Goal: Transaction & Acquisition: Purchase product/service

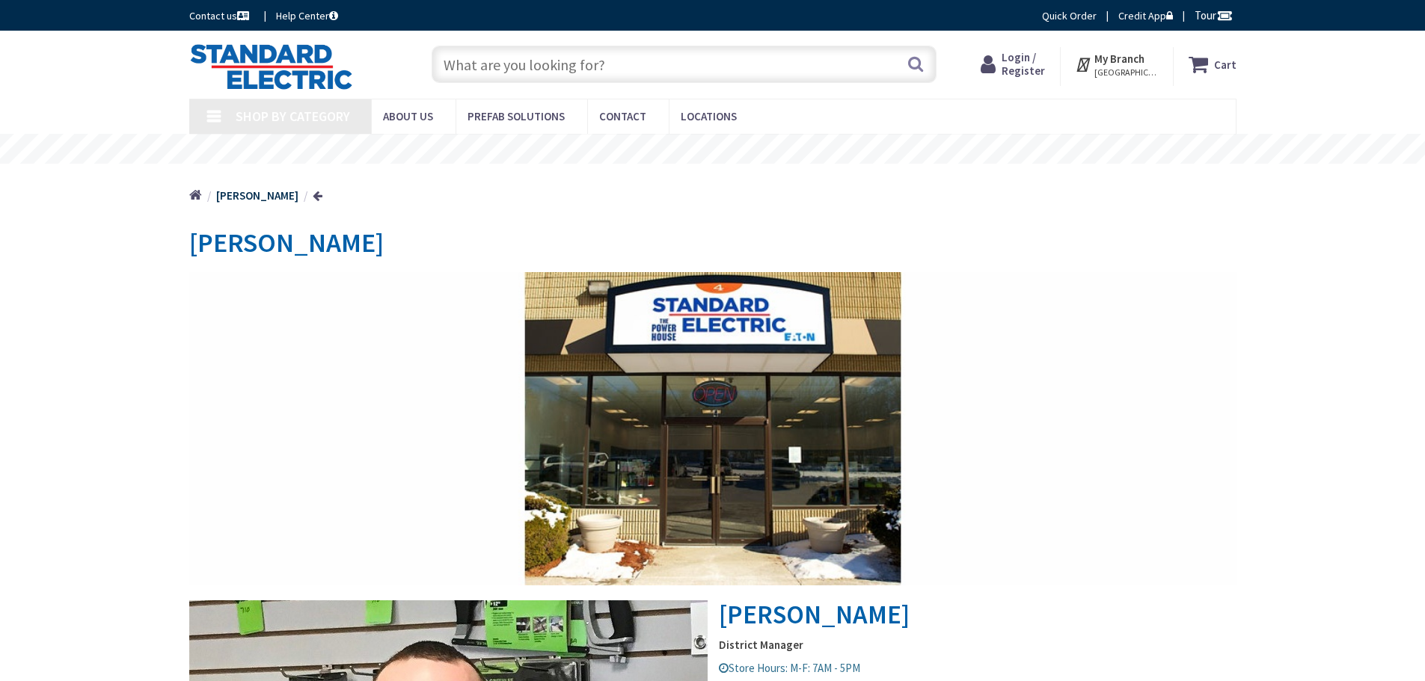
type input "[PERSON_NAME][GEOGRAPHIC_DATA], [GEOGRAPHIC_DATA]"
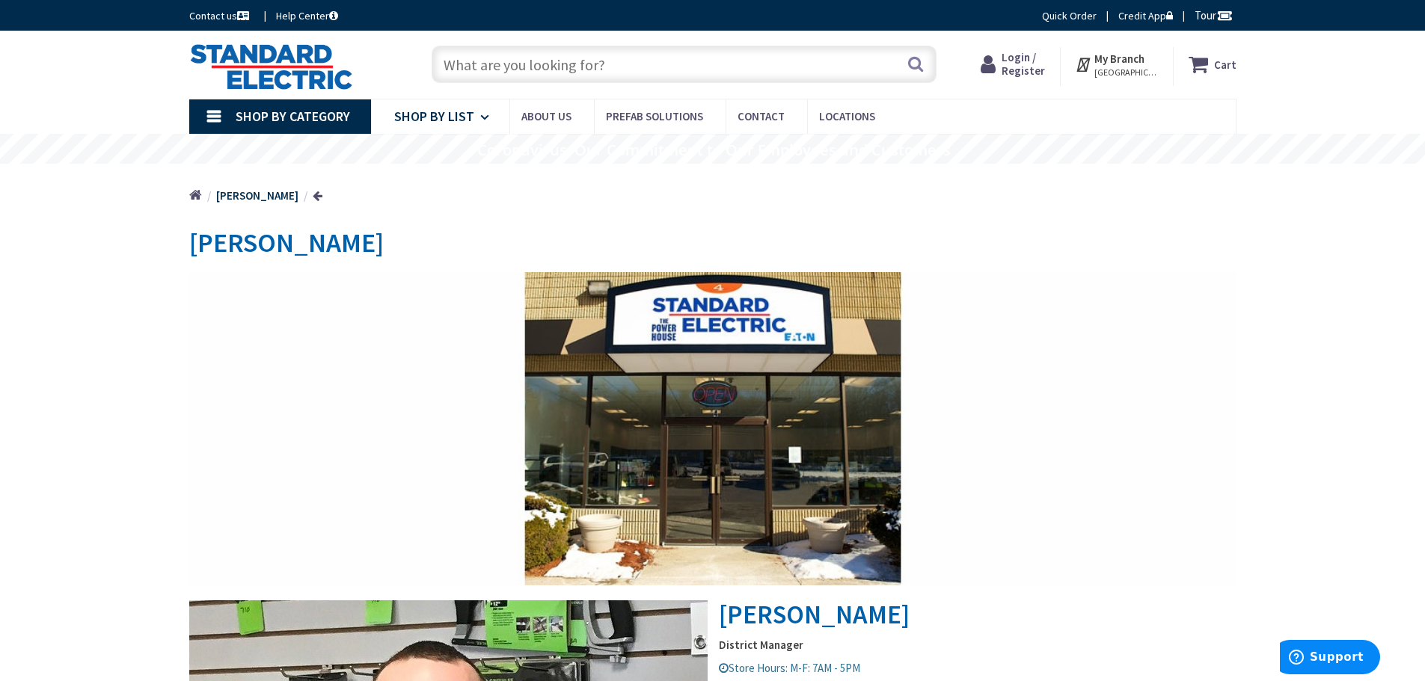
click at [468, 113] on span "Shop By List" at bounding box center [434, 116] width 80 height 17
click at [352, 118] on link "Shop By Category" at bounding box center [280, 116] width 182 height 34
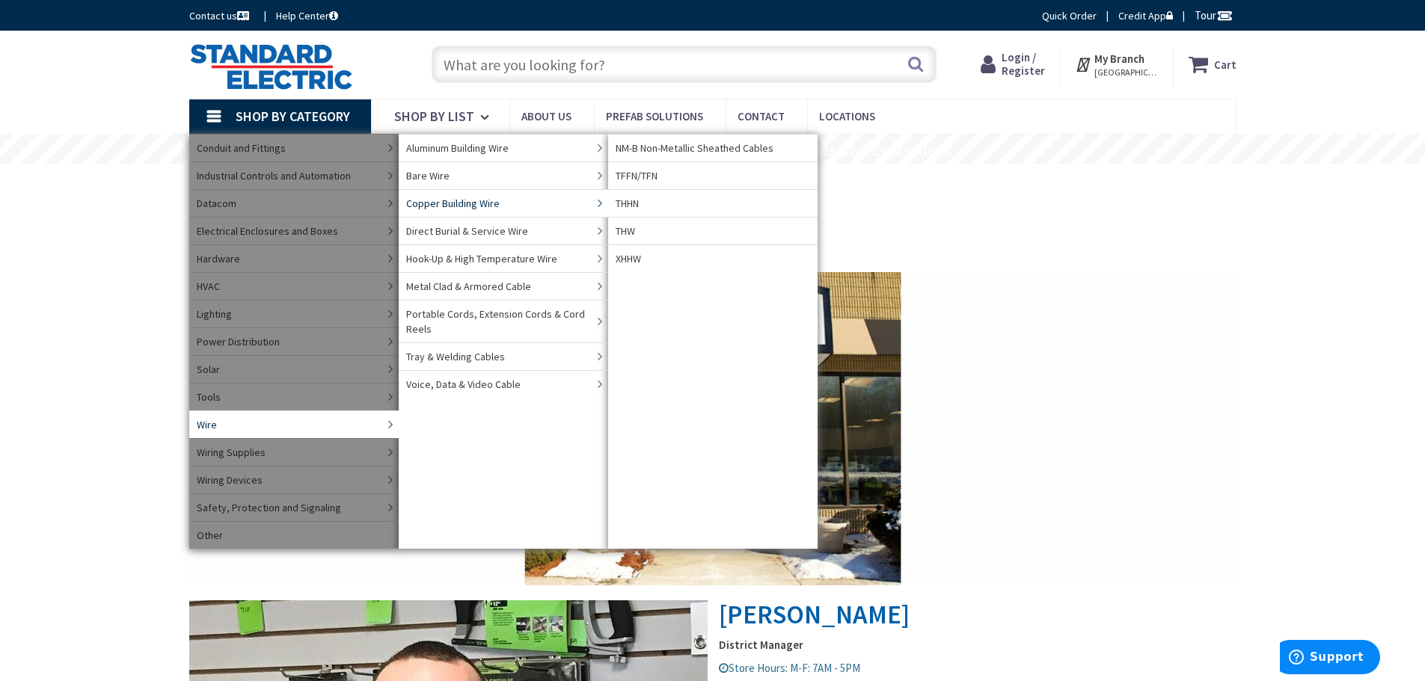
click at [438, 197] on span "Copper Building Wire" at bounding box center [452, 203] width 93 height 15
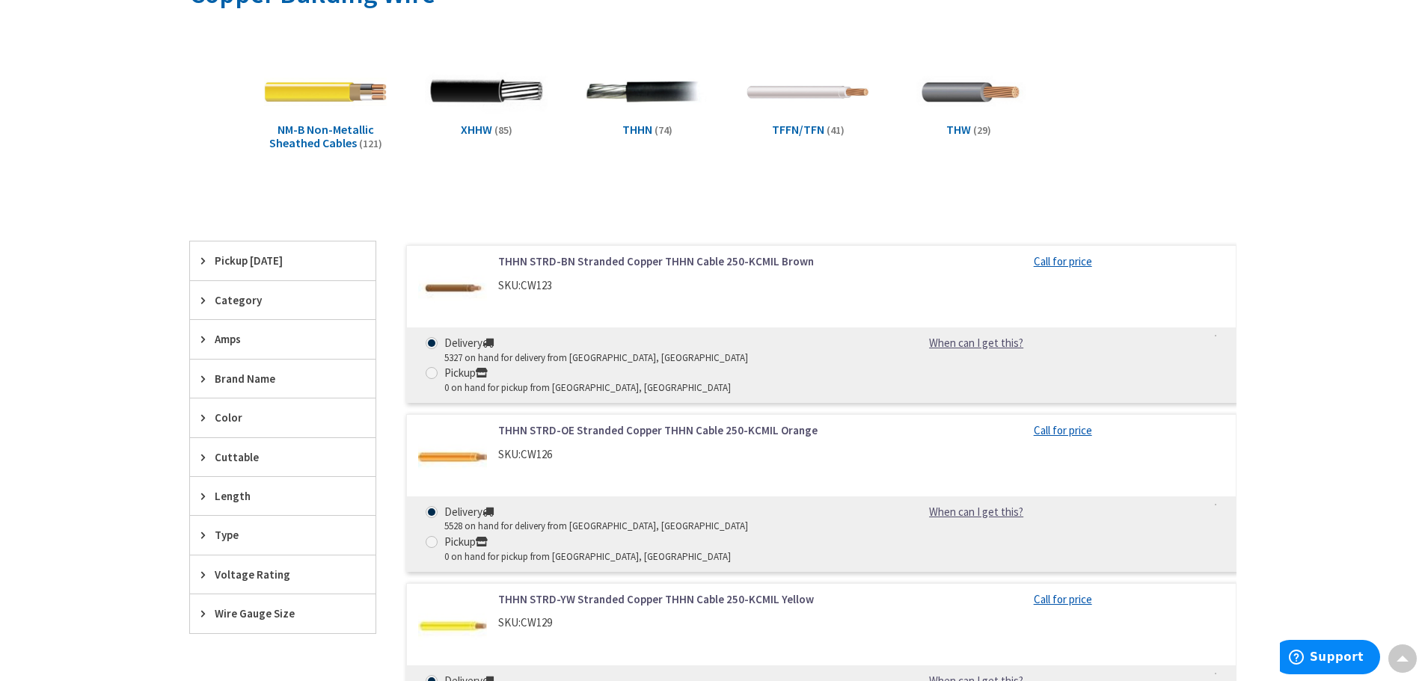
click at [313, 139] on span "NM-B Non-Metallic Sheathed Cables" at bounding box center [321, 136] width 105 height 28
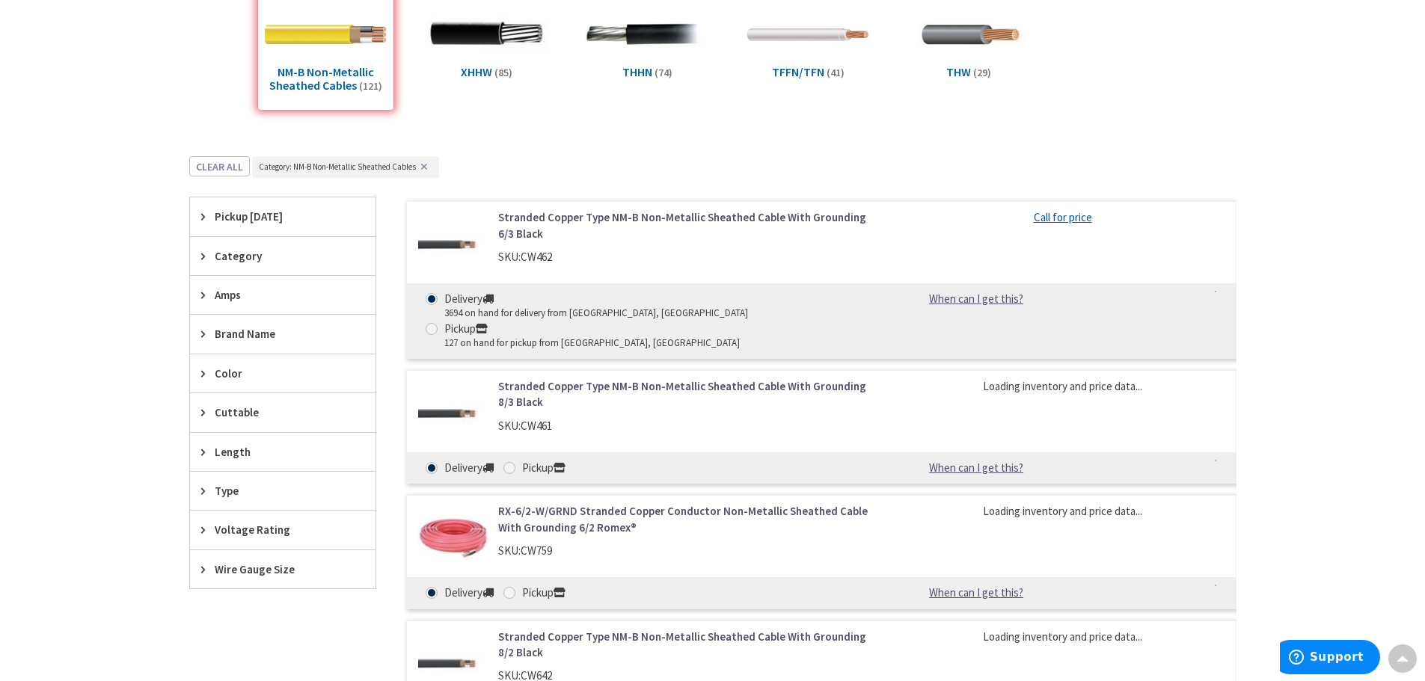
scroll to position [463, 0]
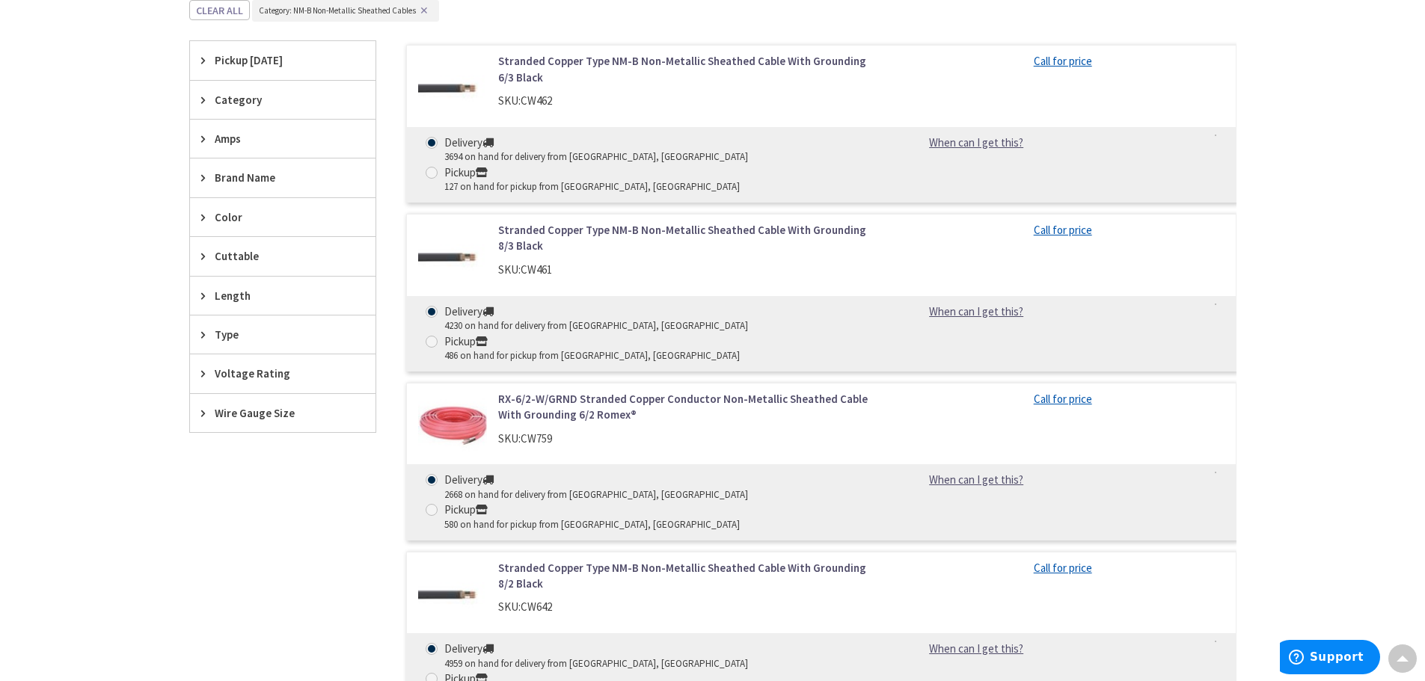
click at [198, 132] on div "Amps" at bounding box center [282, 139] width 185 height 38
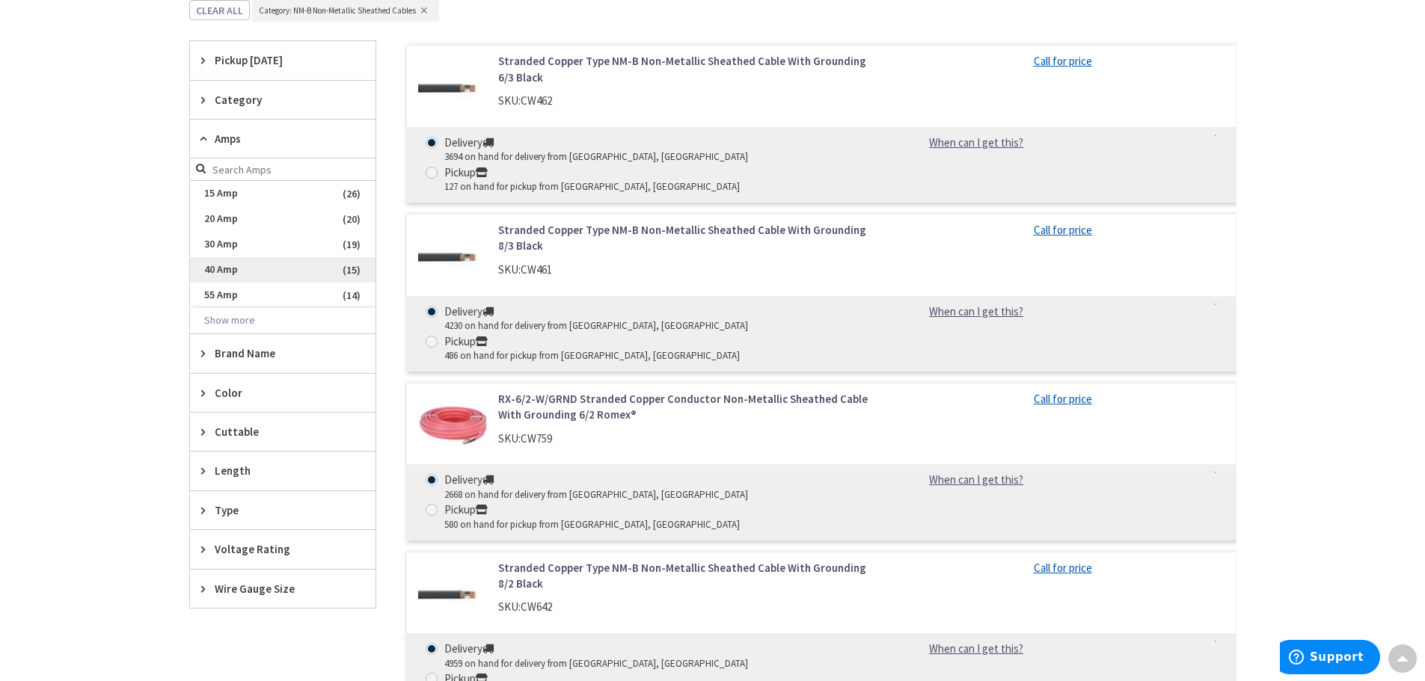
click at [213, 273] on span "40 Amp" at bounding box center [282, 269] width 185 height 25
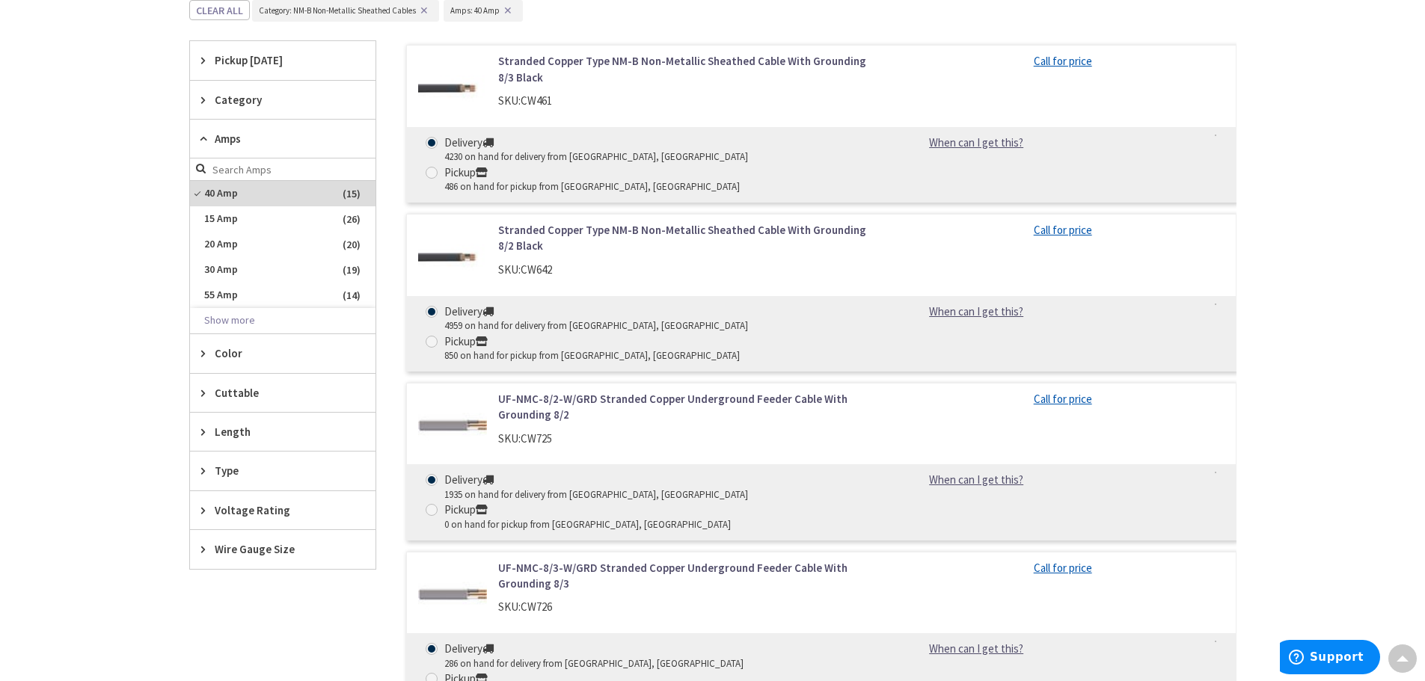
click at [209, 471] on icon at bounding box center [206, 470] width 11 height 11
click at [200, 515] on div "Voltage Rating" at bounding box center [282, 510] width 185 height 38
click at [201, 513] on icon at bounding box center [206, 510] width 11 height 11
click at [199, 544] on div "Wire Gauge Size" at bounding box center [282, 549] width 185 height 38
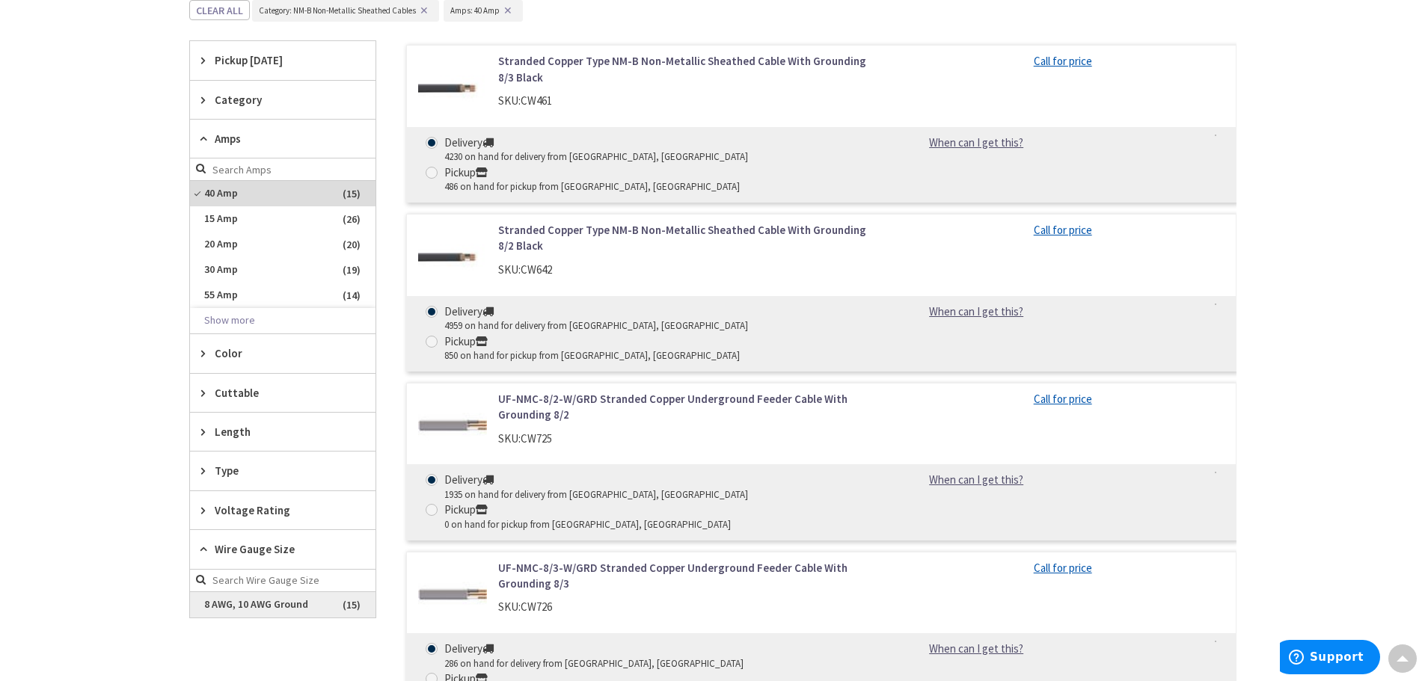
click at [248, 607] on span "8 AWG, 10 AWG Ground" at bounding box center [282, 604] width 185 height 25
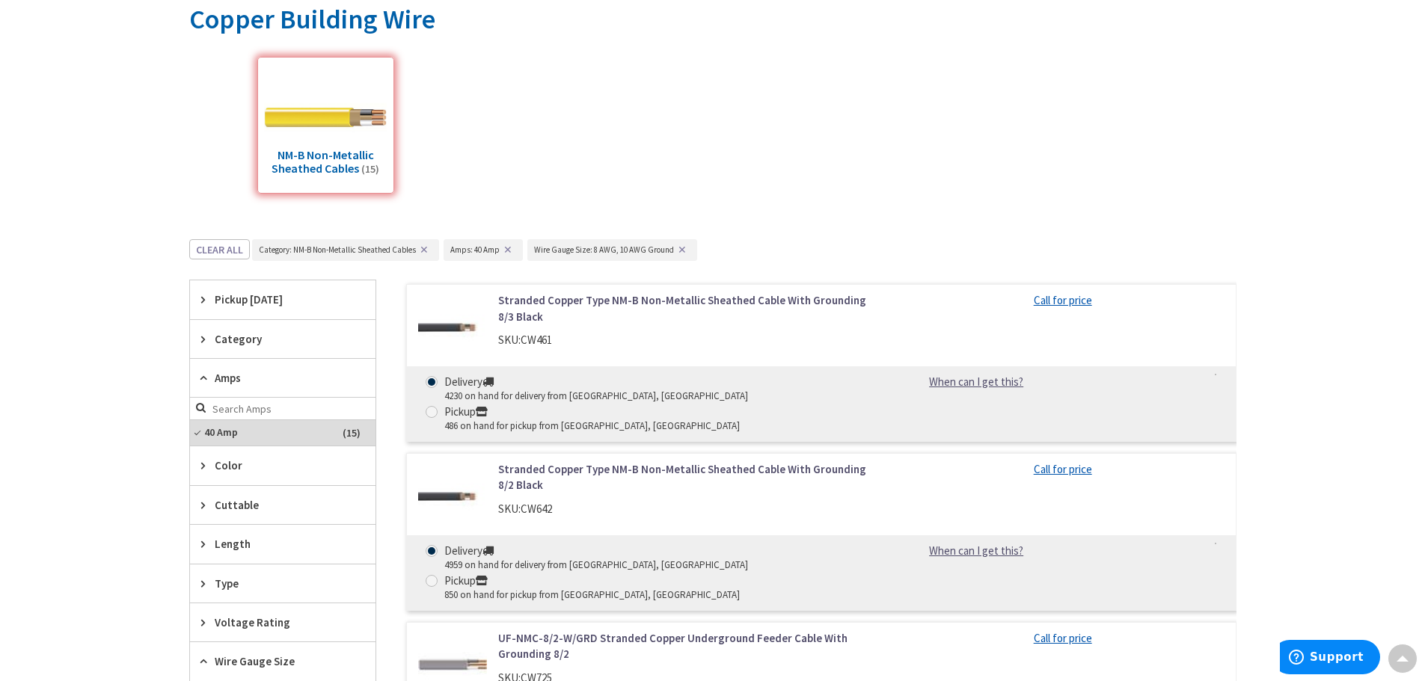
scroll to position [214, 0]
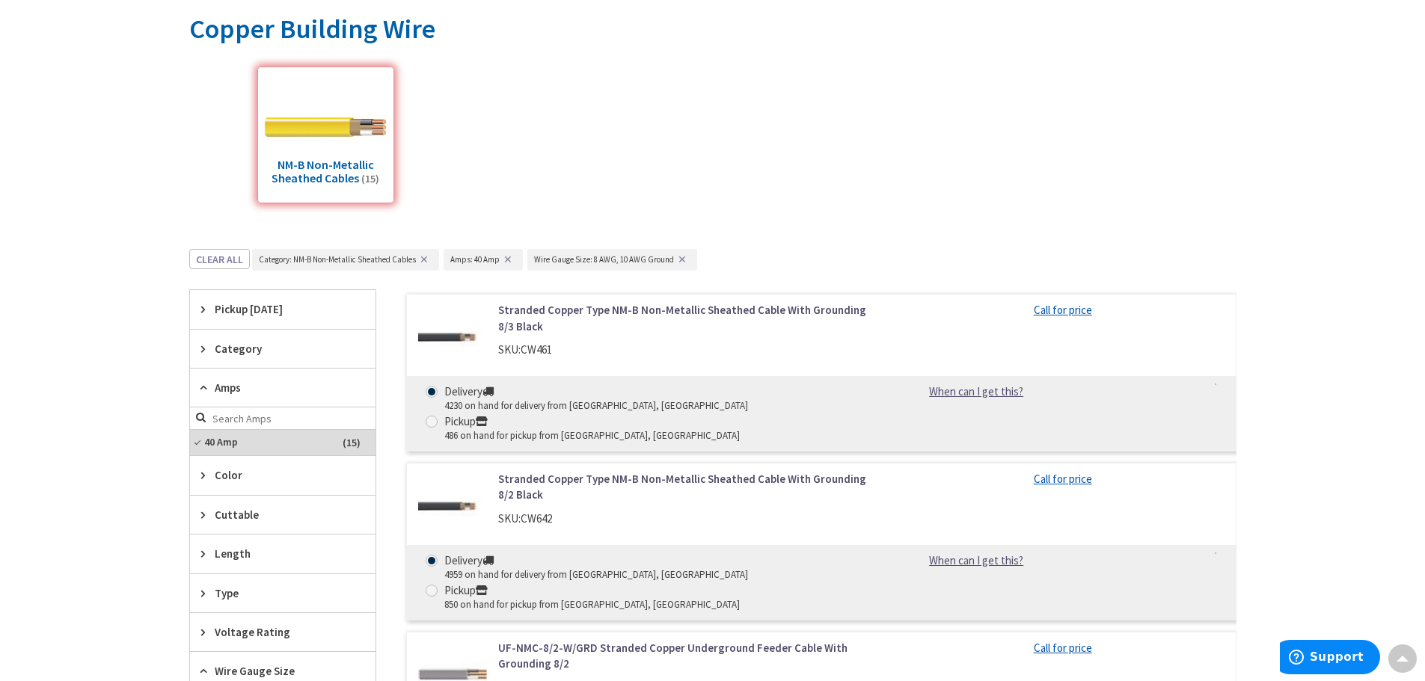
click at [579, 316] on link "Stranded Copper Type NM-B Non-Metallic Sheathed Cable With Grounding 8/3 Black" at bounding box center [688, 318] width 381 height 32
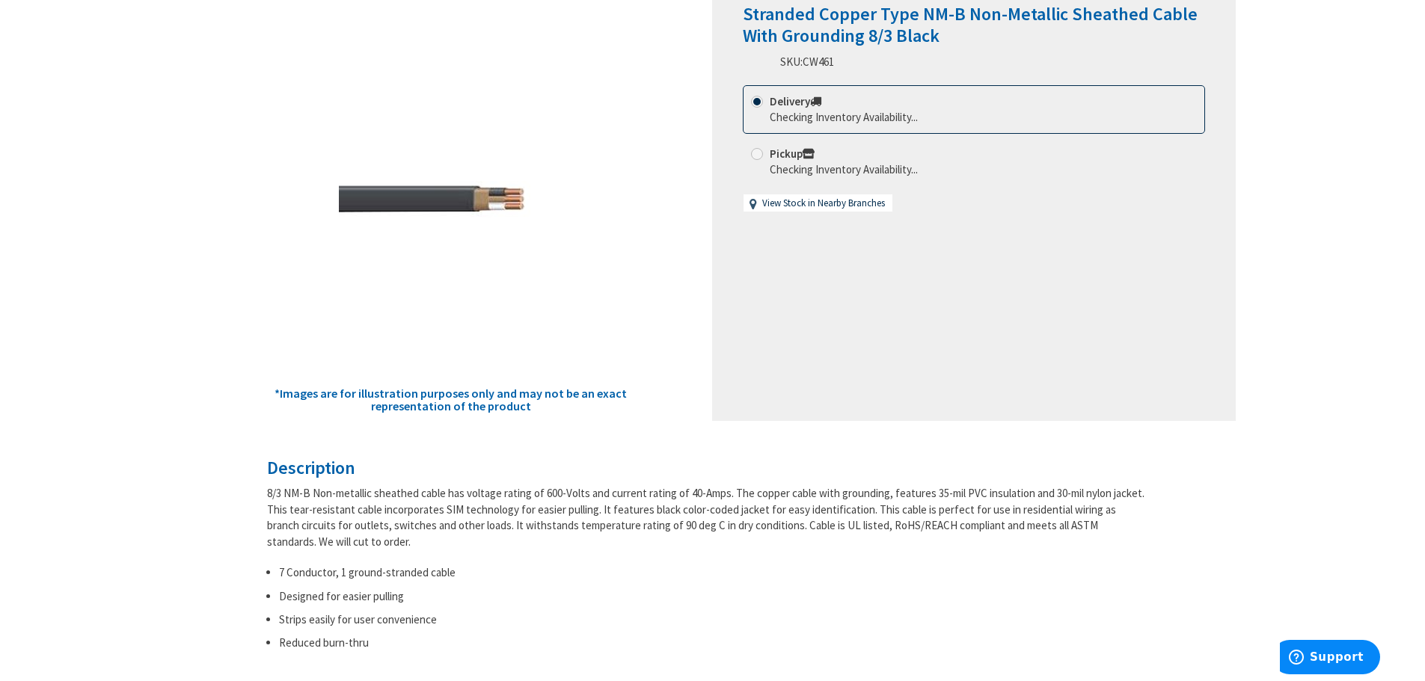
scroll to position [249, 0]
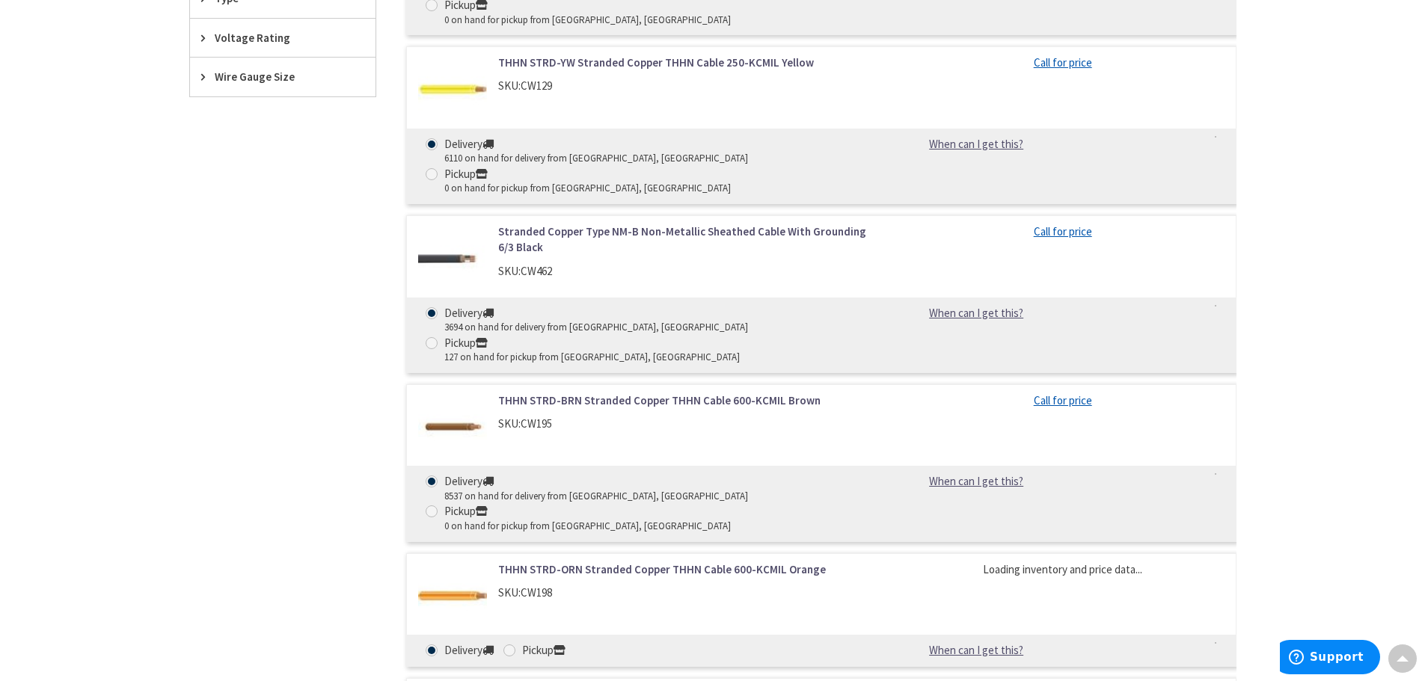
scroll to position [748, 0]
